Goal: Task Accomplishment & Management: Use online tool/utility

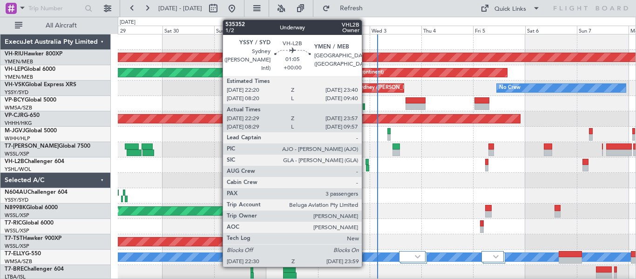
click at [366, 166] on div at bounding box center [367, 168] width 3 height 7
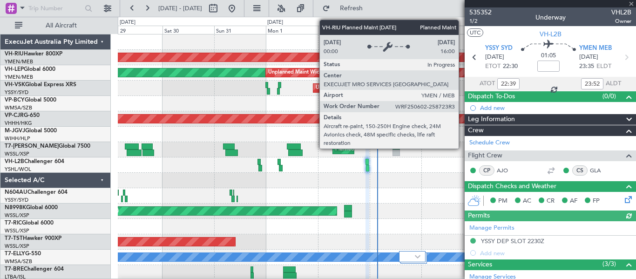
type input "08:39"
type input "09:52"
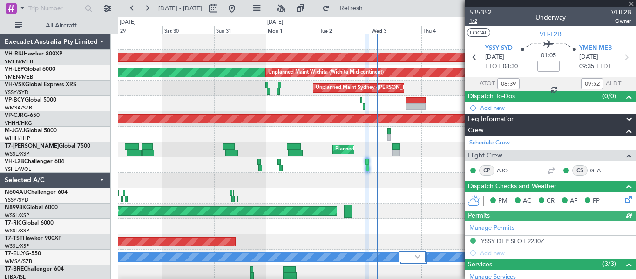
type input "22:39"
type input "23:52"
type input "08:39"
type input "09:52"
type input "22:39"
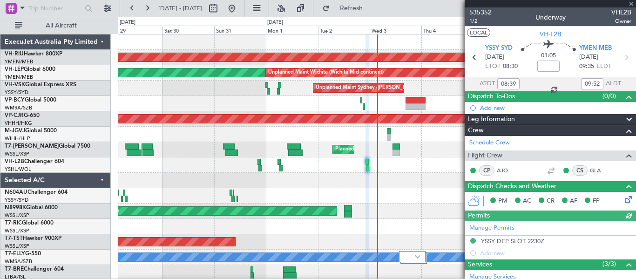
type input "23:52"
click at [473, 20] on span "1/2" at bounding box center [480, 21] width 22 height 8
click at [632, 2] on span at bounding box center [631, 4] width 9 height 8
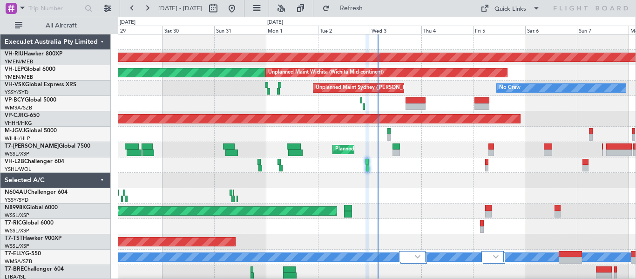
type input "0"
